Goal: Task Accomplishment & Management: Use online tool/utility

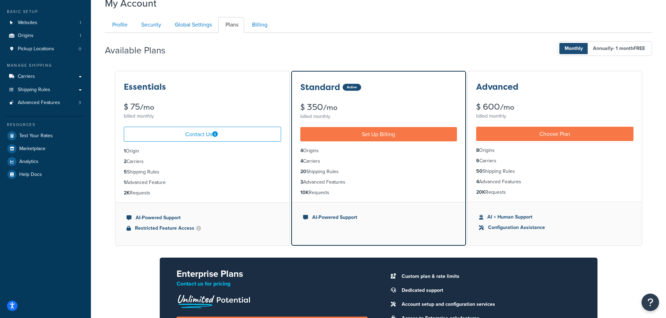
scroll to position [70, 0]
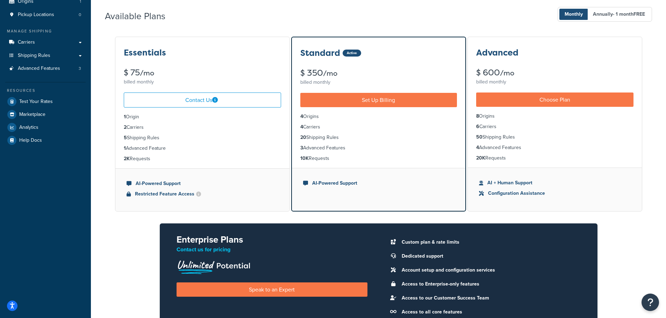
drag, startPoint x: 124, startPoint y: 127, endPoint x: 147, endPoint y: 129, distance: 22.8
click at [147, 129] on li "2 Carriers" at bounding box center [202, 128] width 157 height 8
click at [143, 141] on li "5 Shipping Rules" at bounding box center [202, 138] width 157 height 8
drag, startPoint x: 128, startPoint y: 137, endPoint x: 166, endPoint y: 143, distance: 37.9
click at [166, 143] on ul "1 Origin 2 Carriers 5 Shipping Rules 1 Advanced Feature 2K Requests" at bounding box center [202, 138] width 174 height 61
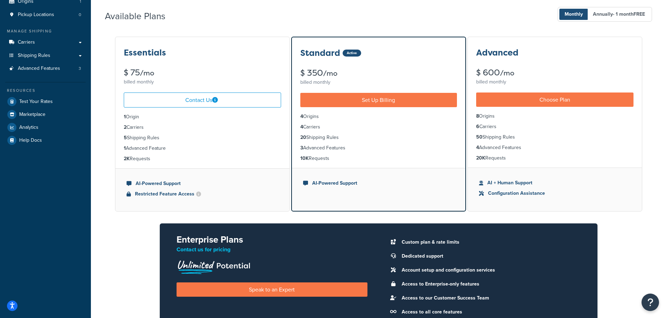
click at [142, 145] on li "1 Advanced Feature" at bounding box center [202, 149] width 157 height 8
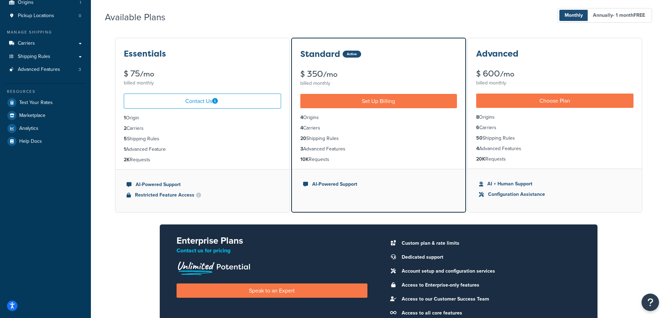
scroll to position [66, 0]
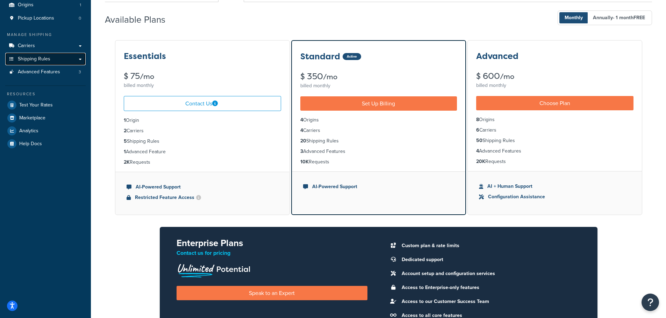
click at [31, 58] on span "Shipping Rules" at bounding box center [34, 59] width 33 height 6
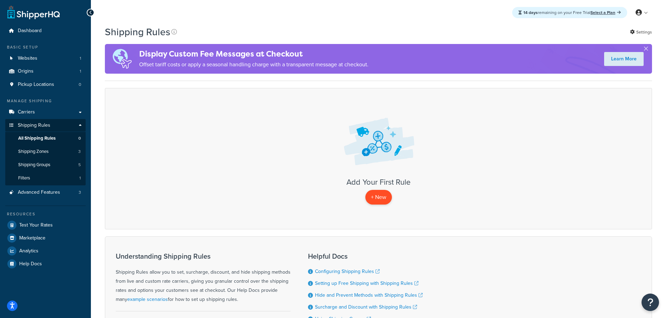
click at [383, 196] on p "+ New" at bounding box center [378, 197] width 27 height 14
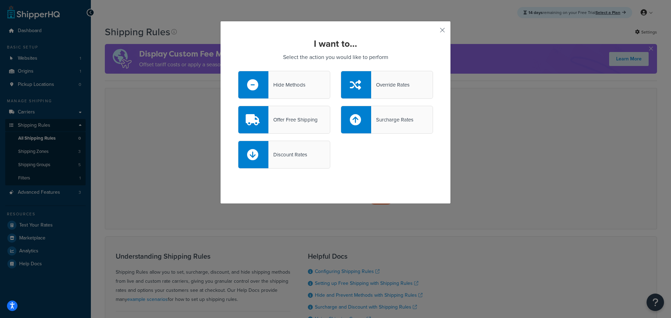
click at [264, 87] on div at bounding box center [253, 84] width 30 height 27
click at [0, 0] on input "Hide Methods" at bounding box center [0, 0] width 0 height 0
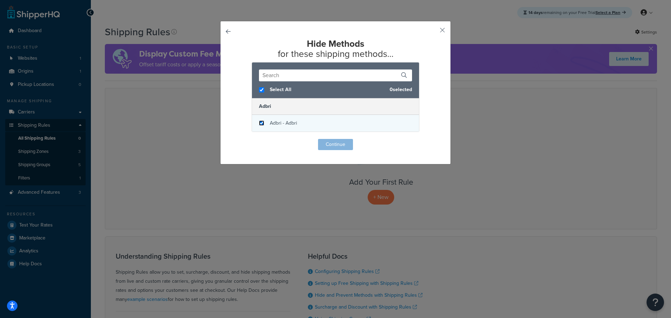
checkbox input "true"
drag, startPoint x: 261, startPoint y: 121, endPoint x: 278, endPoint y: 107, distance: 22.1
click at [262, 121] on div "Adbri - Adbri" at bounding box center [335, 123] width 167 height 17
click at [294, 73] on input "text" at bounding box center [335, 76] width 153 height 12
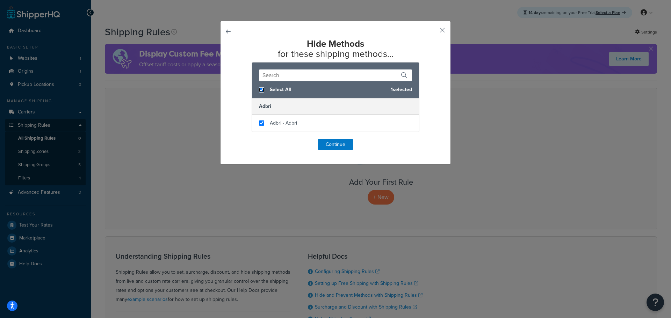
click at [259, 88] on input "checkbox" at bounding box center [261, 89] width 5 height 5
checkbox input "false"
click at [238, 139] on button "button" at bounding box center [238, 139] width 0 height 0
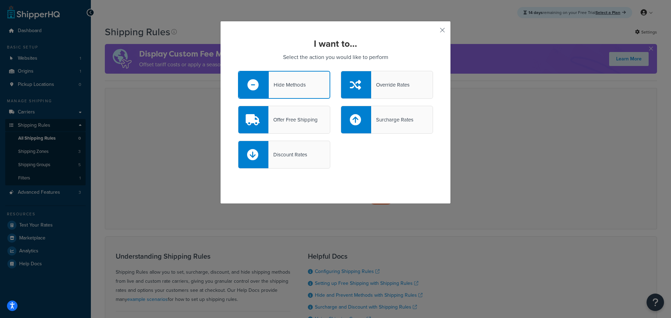
click at [375, 85] on div "Override Rates" at bounding box center [390, 85] width 38 height 10
click at [0, 0] on input "Override Rates" at bounding box center [0, 0] width 0 height 0
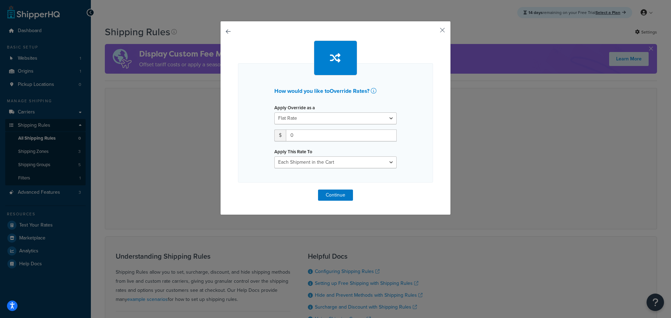
click at [432, 29] on div "How would you like to Override Rates ? Apply Override as a Flat Rate Percentage…" at bounding box center [335, 118] width 231 height 194
click at [433, 32] on button "button" at bounding box center [432, 33] width 2 height 2
